Goal: Task Accomplishment & Management: Complete application form

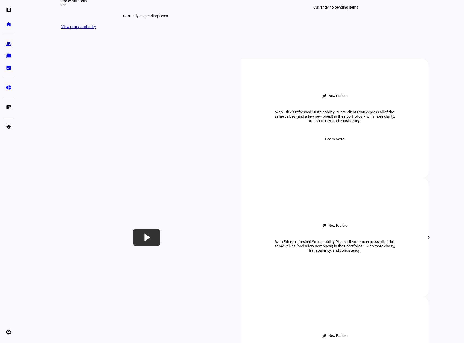
scroll to position [162, 0]
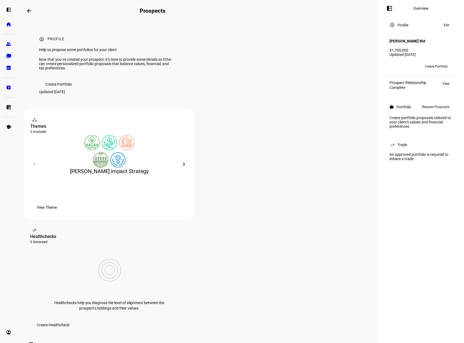
click at [28, 10] on mat-icon "arrow_backwards" at bounding box center [29, 11] width 6 height 6
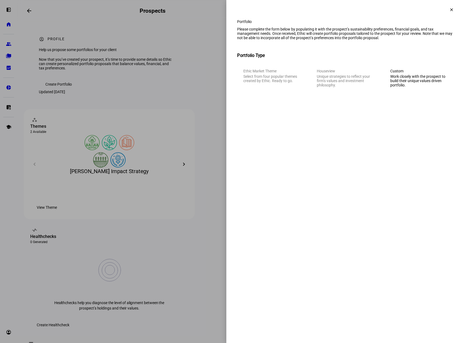
click at [427, 87] on div "Work closely with the prospect to build their unique values driven portfolio." at bounding box center [418, 80] width 57 height 13
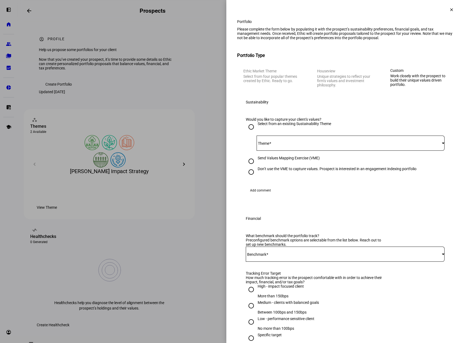
click at [299, 145] on span at bounding box center [349, 143] width 185 height 4
click at [321, 220] on div at bounding box center [232, 171] width 464 height 343
click at [299, 145] on span at bounding box center [349, 143] width 185 height 4
click at [289, 183] on span "[PERSON_NAME] Impact Strategy" at bounding box center [285, 184] width 57 height 4
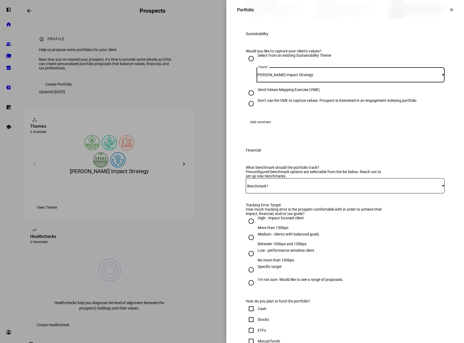
scroll to position [108, 0]
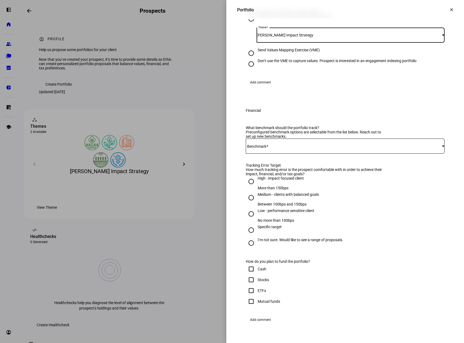
click at [327, 148] on span at bounding box center [344, 146] width 196 height 4
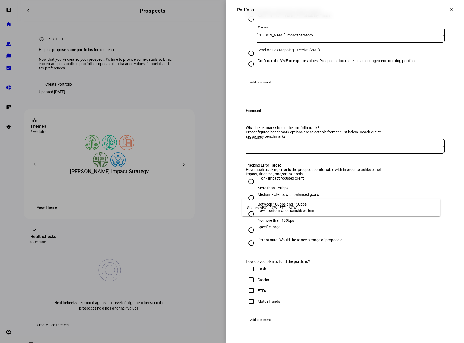
click at [274, 206] on span "iShares MSCI ACWI ETF - ACWI" at bounding box center [271, 208] width 51 height 4
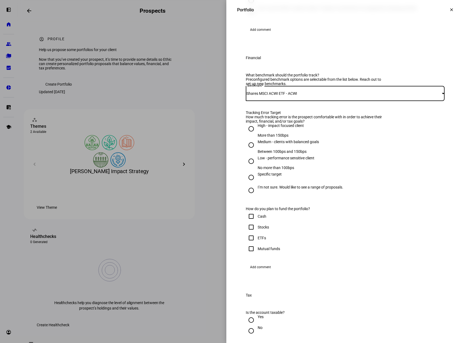
scroll to position [162, 0]
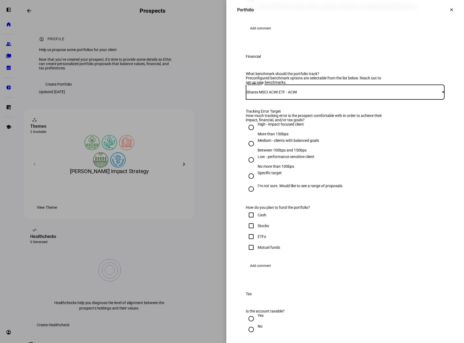
click at [322, 188] on div "I’m not sure. Would like to see a range of proposals." at bounding box center [301, 186] width 86 height 4
click at [257, 195] on input "I’m not sure. Would like to see a range of proposals." at bounding box center [251, 189] width 11 height 11
radio input "true"
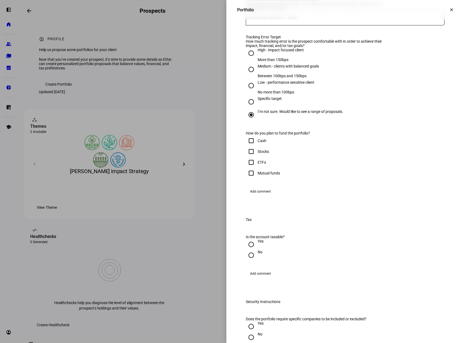
scroll to position [243, 0]
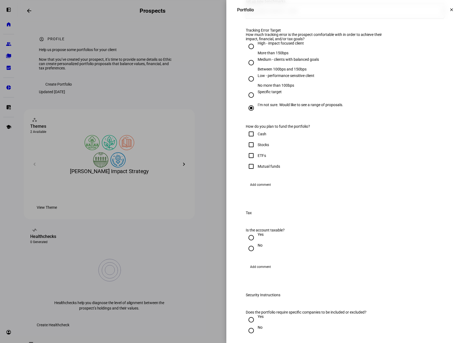
click at [258, 136] on div "Cash" at bounding box center [262, 134] width 9 height 4
click at [257, 139] on input "Cash" at bounding box center [251, 134] width 11 height 11
checkbox input "true"
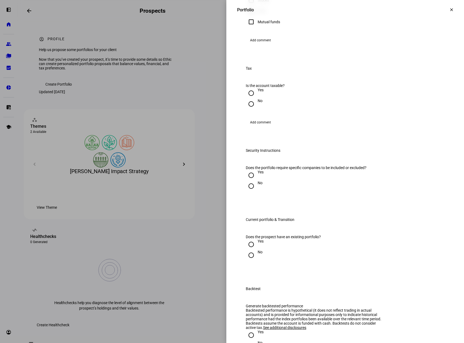
scroll to position [405, 0]
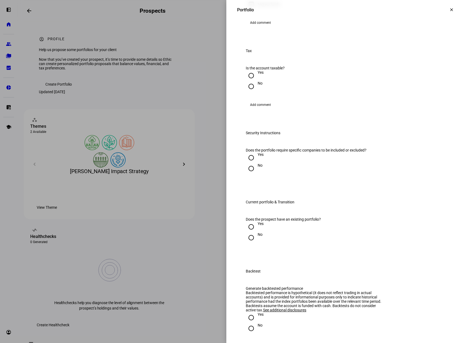
click at [258, 85] on div "No" at bounding box center [260, 83] width 5 height 4
click at [255, 92] on input "No" at bounding box center [251, 86] width 11 height 11
radio input "true"
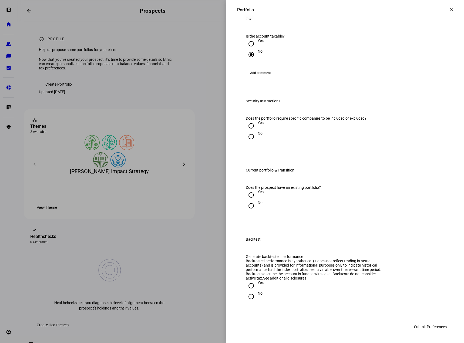
scroll to position [486, 0]
click at [247, 131] on input "Yes" at bounding box center [251, 125] width 11 height 11
radio input "true"
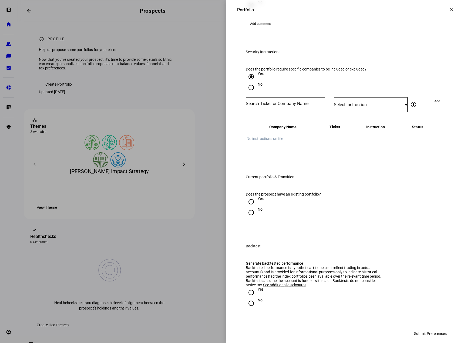
click at [301, 106] on input "Number" at bounding box center [285, 104] width 79 height 4
type input "SNBR"
click at [294, 208] on div "SLEEP NUMBER CORPORATION" at bounding box center [277, 208] width 62 height 6
click at [346, 107] on span "Select Instruction" at bounding box center [350, 104] width 33 height 5
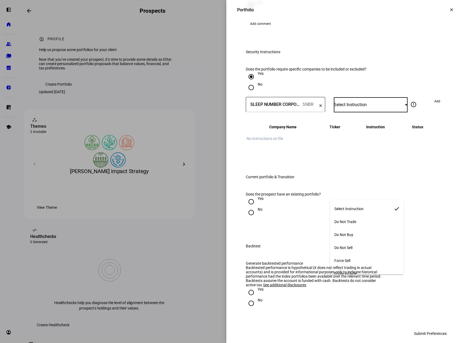
click at [360, 221] on mat-option "Do Not Trade" at bounding box center [366, 221] width 73 height 13
click at [434, 106] on span "Add" at bounding box center [437, 101] width 6 height 9
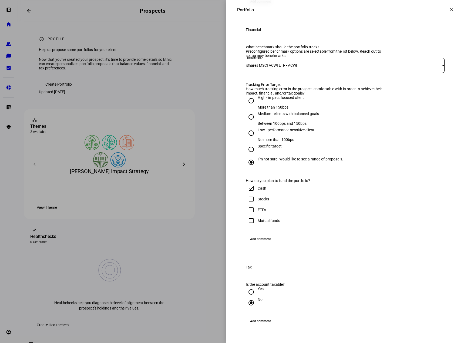
scroll to position [189, 0]
click at [297, 67] on span "iShares MSCI ACWI ETF - ACWI" at bounding box center [271, 65] width 51 height 4
click at [389, 173] on div at bounding box center [232, 171] width 464 height 343
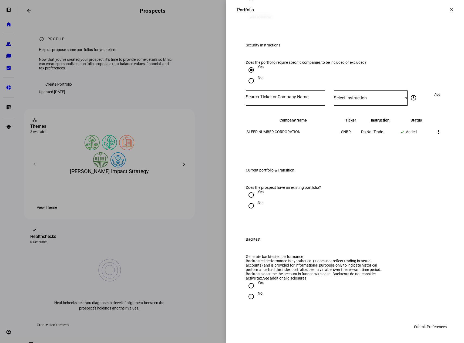
scroll to position [599, 0]
click at [248, 200] on input "No" at bounding box center [251, 205] width 11 height 11
radio input "true"
drag, startPoint x: 247, startPoint y: 288, endPoint x: 316, endPoint y: 306, distance: 71.4
click at [316, 306] on eth-radio-group "Yes No" at bounding box center [345, 293] width 199 height 26
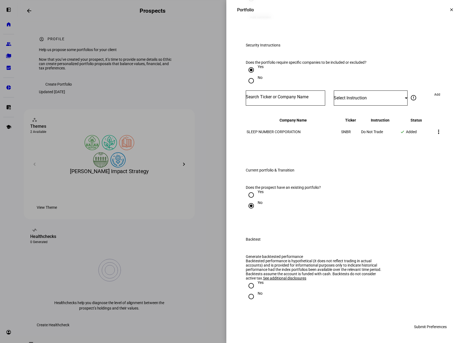
click at [250, 288] on input "Yes" at bounding box center [251, 285] width 11 height 11
radio input "true"
click at [428, 329] on span "Submit Preferences" at bounding box center [430, 327] width 33 height 11
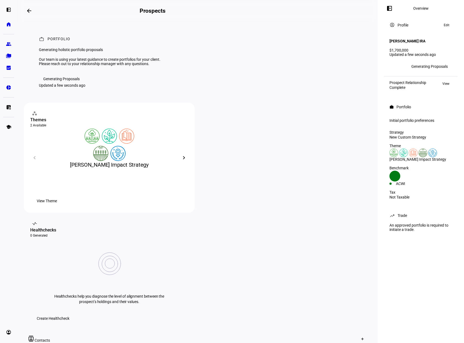
click at [447, 28] on span "Edit" at bounding box center [447, 25] width 6 height 6
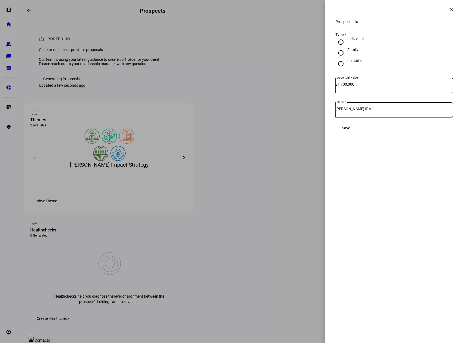
click at [347, 86] on input "1,700,000" at bounding box center [396, 84] width 116 height 4
drag, startPoint x: 346, startPoint y: 90, endPoint x: 430, endPoint y: 98, distance: 84.7
click at [436, 98] on mat-form-field "Opportunity Size $ 1,000,005" at bounding box center [395, 88] width 118 height 20
type input "1,500,000"
click at [350, 131] on span "Save" at bounding box center [346, 128] width 8 height 11
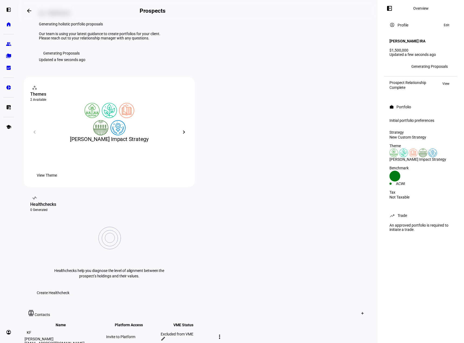
scroll to position [27, 0]
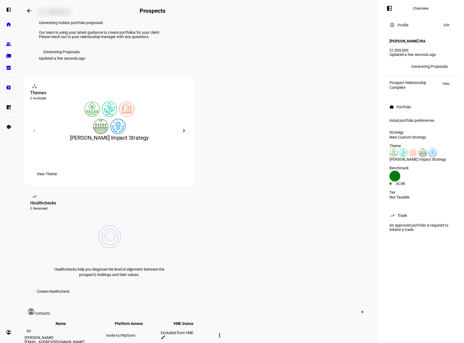
click at [181, 134] on mat-icon "chevron_right" at bounding box center [184, 131] width 6 height 6
click at [42, 142] on div "[PERSON_NAME] Impact Strategy" at bounding box center [109, 138] width 158 height 8
click at [35, 134] on mat-icon "chevron_left" at bounding box center [34, 131] width 6 height 6
click at [181, 135] on div "chevron_right" at bounding box center [184, 130] width 9 height 9
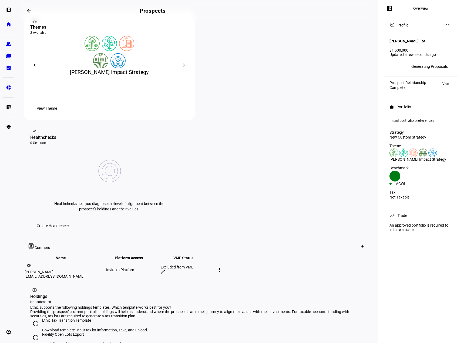
scroll to position [0, 0]
